Goal: Task Accomplishment & Management: Complete application form

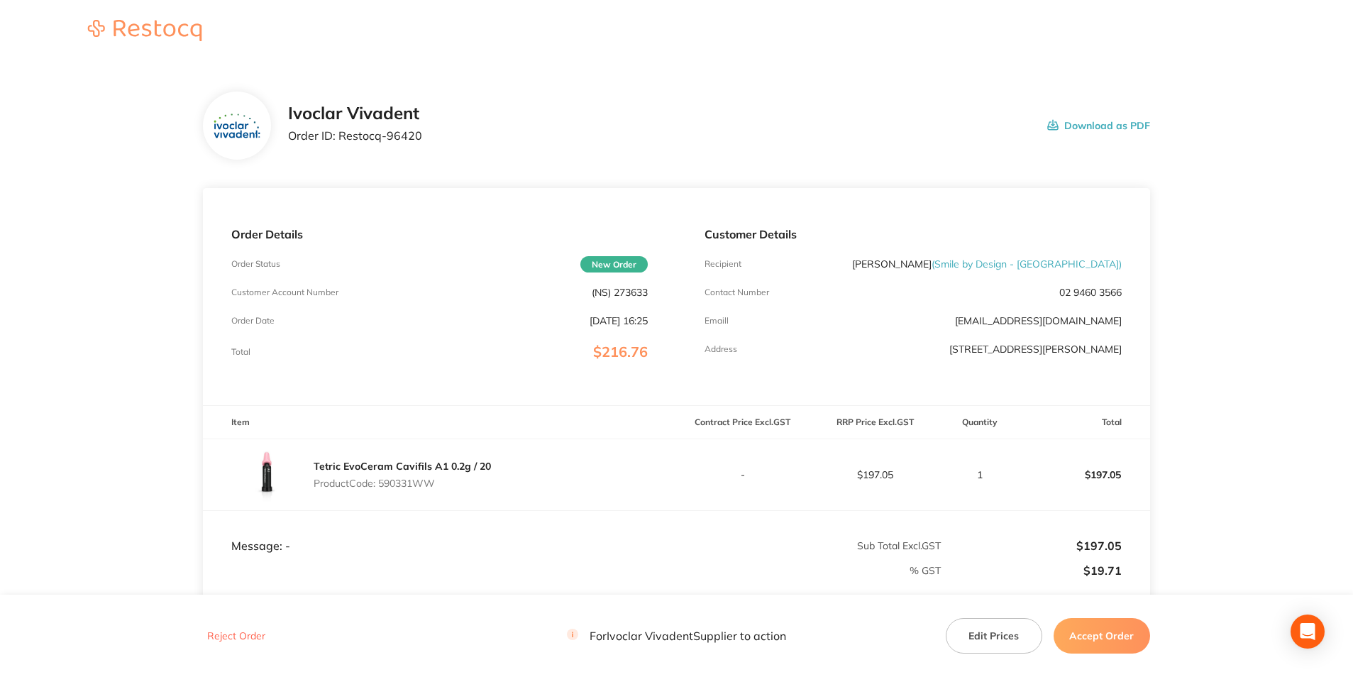
click at [619, 292] on p "(NS) 273633" at bounding box center [620, 292] width 56 height 11
copy p "273633"
drag, startPoint x: 339, startPoint y: 137, endPoint x: 416, endPoint y: 137, distance: 76.6
click at [416, 137] on p "Order ID: Restocq- 96420" at bounding box center [355, 135] width 134 height 13
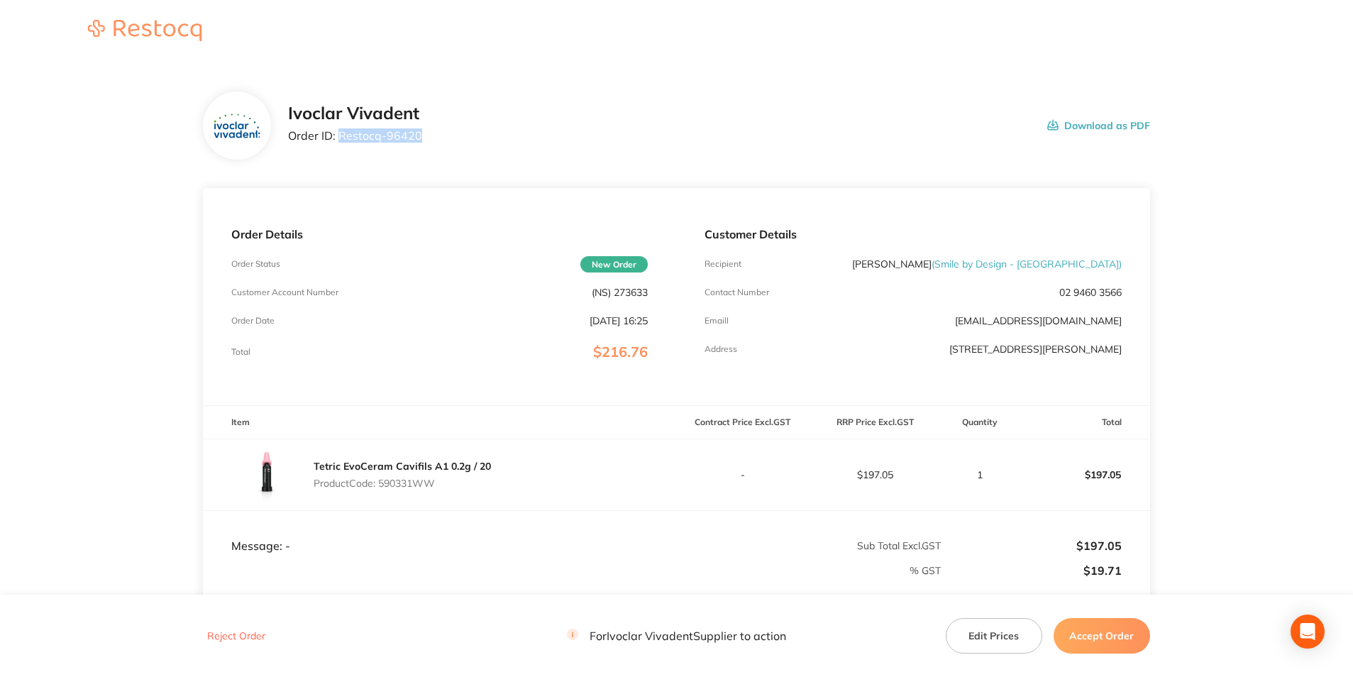
copy p "Restocq- 96420"
click at [423, 485] on p "Product Code: 590331WW" at bounding box center [402, 483] width 177 height 11
copy p "590331WW"
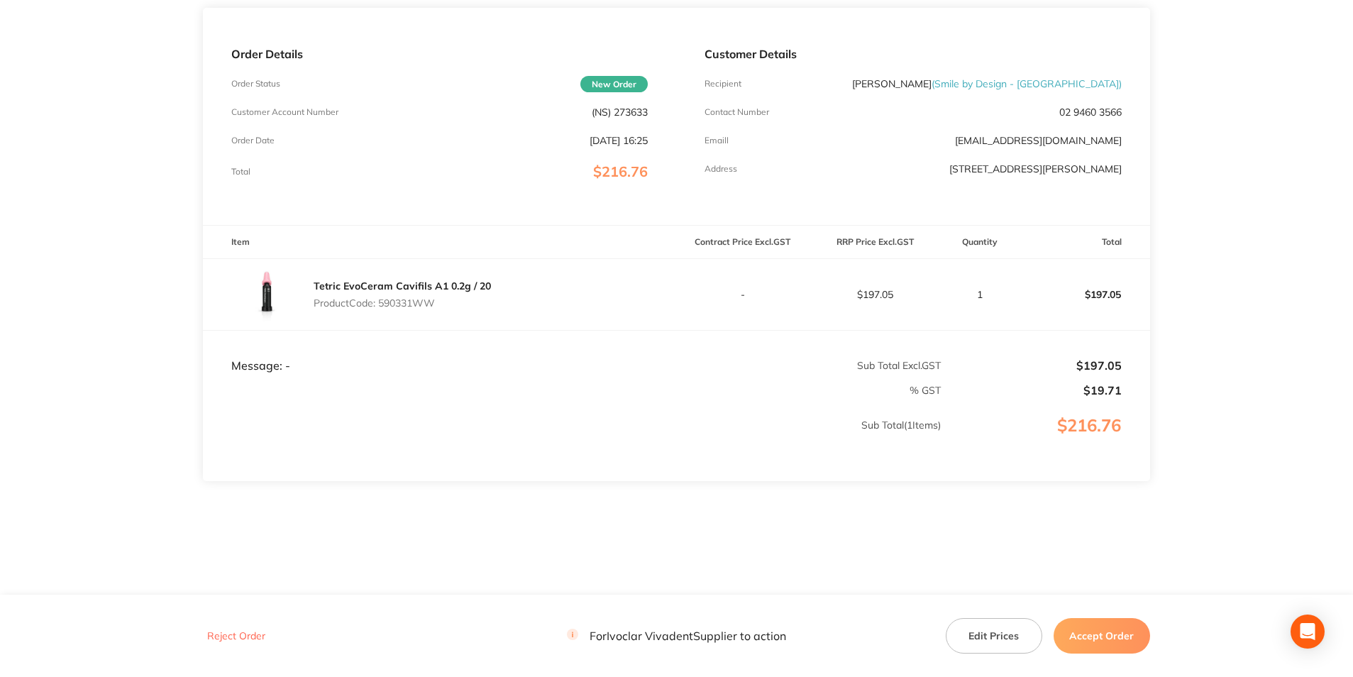
click at [1118, 635] on button "Accept Order" at bounding box center [1102, 635] width 97 height 35
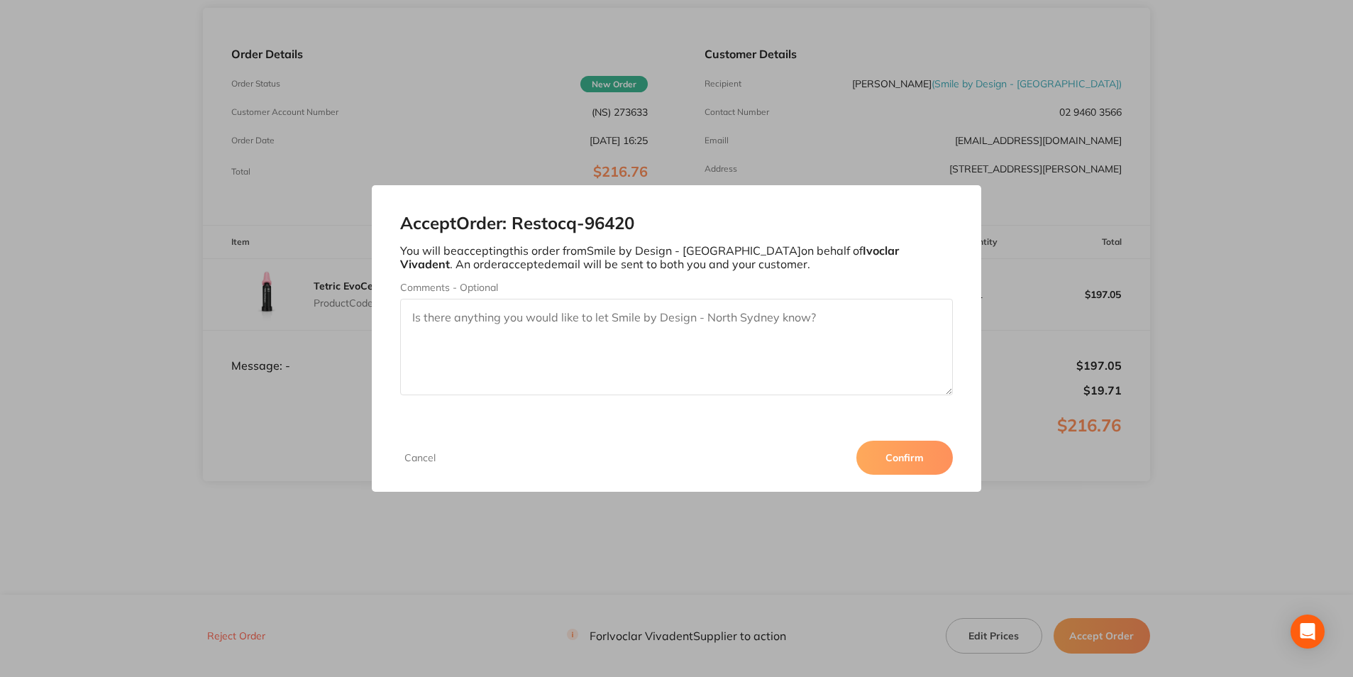
click at [598, 316] on textarea "Comments - Optional" at bounding box center [676, 347] width 552 height 97
type textarea "3011289054"
click at [912, 458] on button "Confirm" at bounding box center [904, 458] width 97 height 34
